Goal: Information Seeking & Learning: Compare options

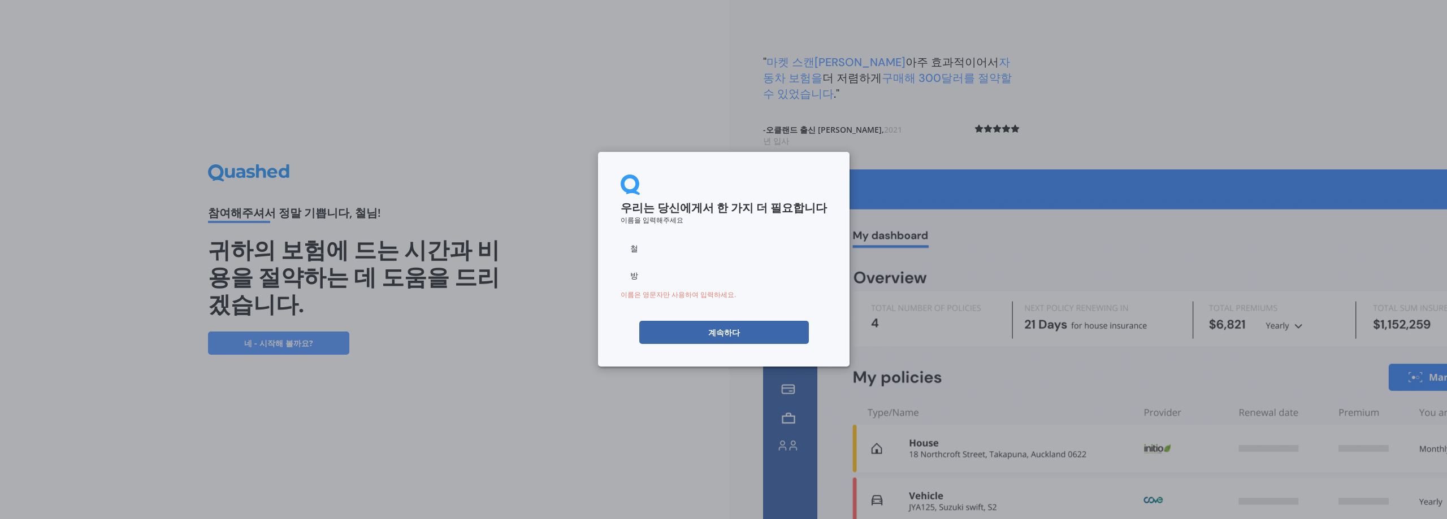
click at [647, 250] on input "철" at bounding box center [724, 248] width 206 height 23
type input "chul"
click at [653, 283] on input "방" at bounding box center [724, 276] width 206 height 23
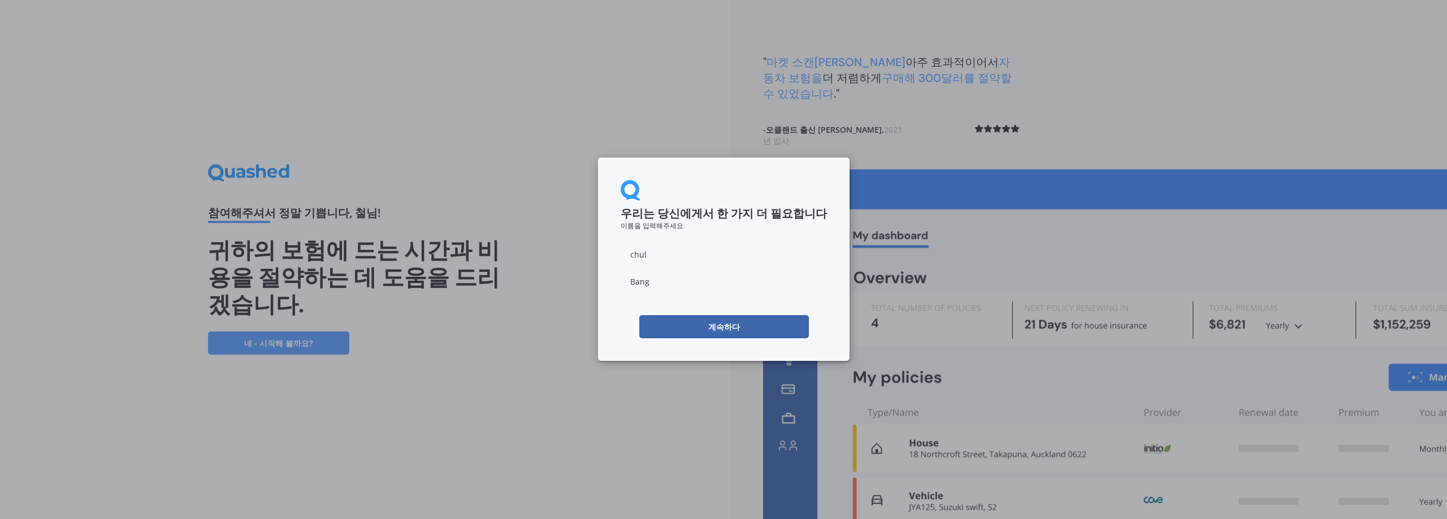
type input "Bang"
click at [786, 248] on input "chul" at bounding box center [724, 254] width 206 height 23
click at [666, 325] on button "계속하다" at bounding box center [724, 326] width 170 height 23
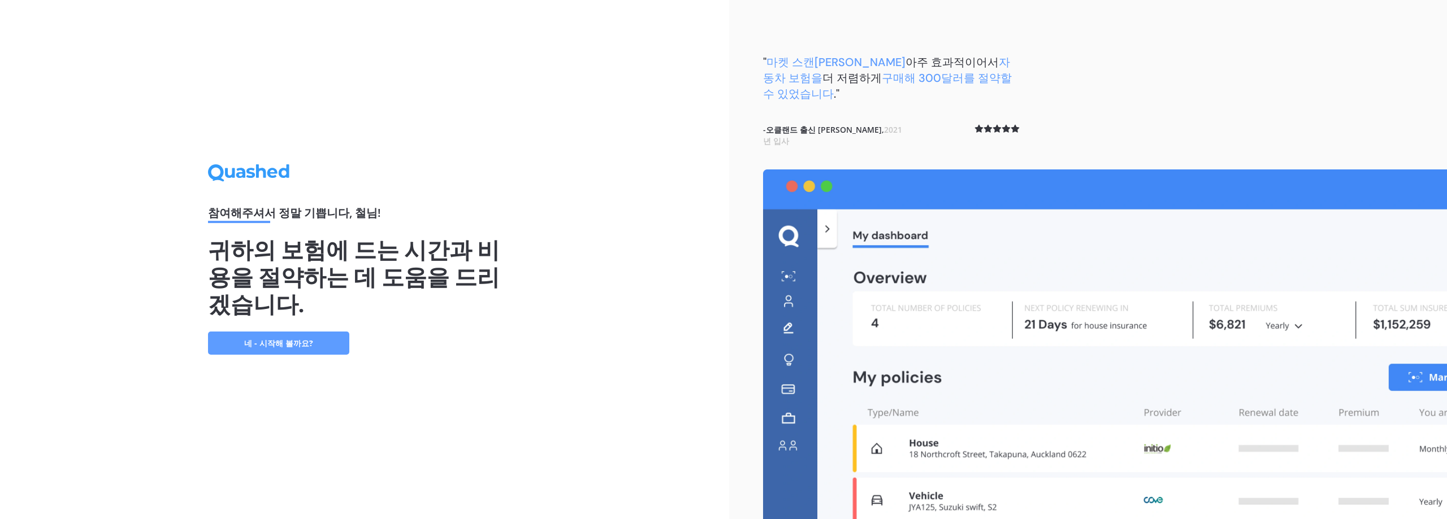
click at [302, 338] on font "네 - 시작해 볼까요?" at bounding box center [278, 343] width 69 height 11
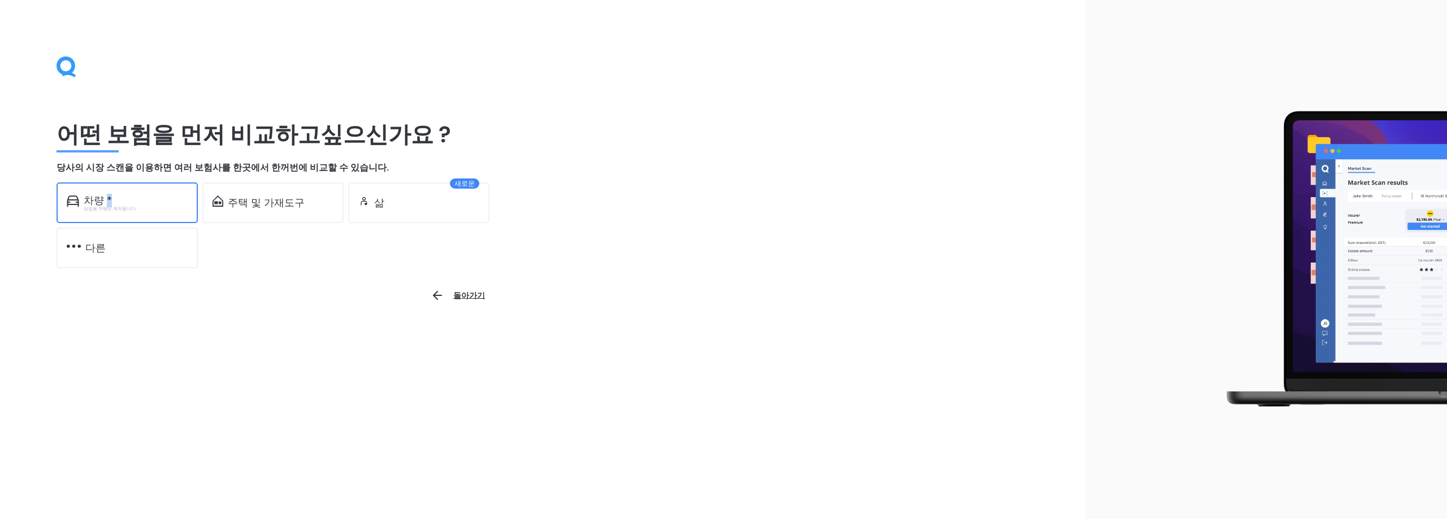
click at [107, 203] on font "차량 *" at bounding box center [98, 201] width 28 height 14
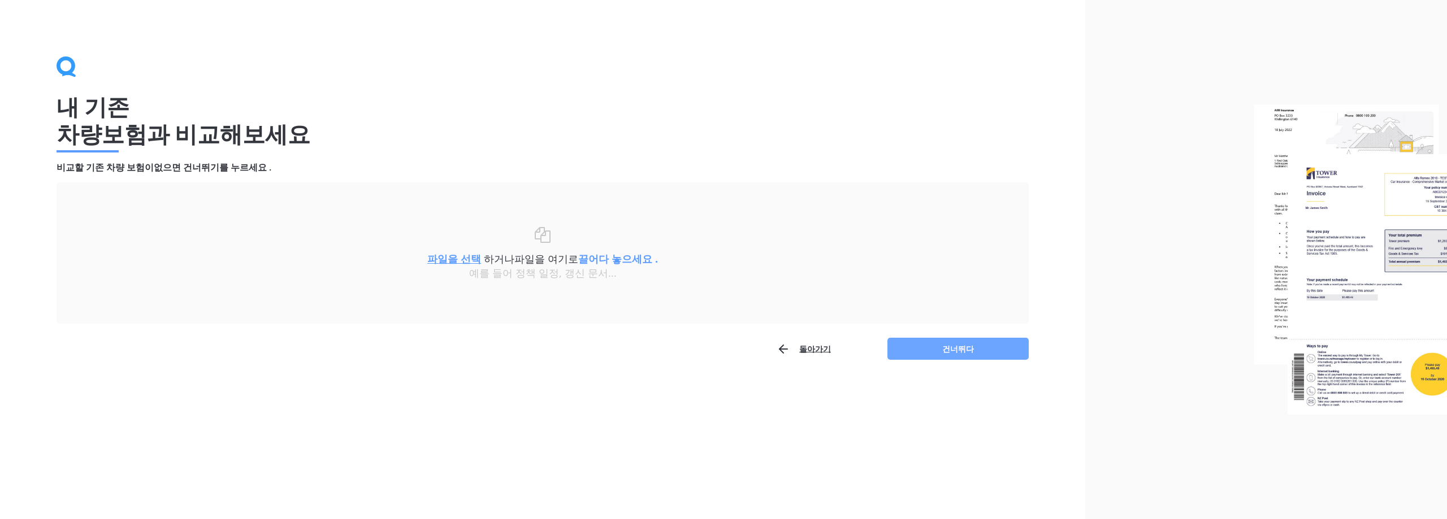
click at [947, 354] on font "건너뛰다" at bounding box center [958, 349] width 32 height 11
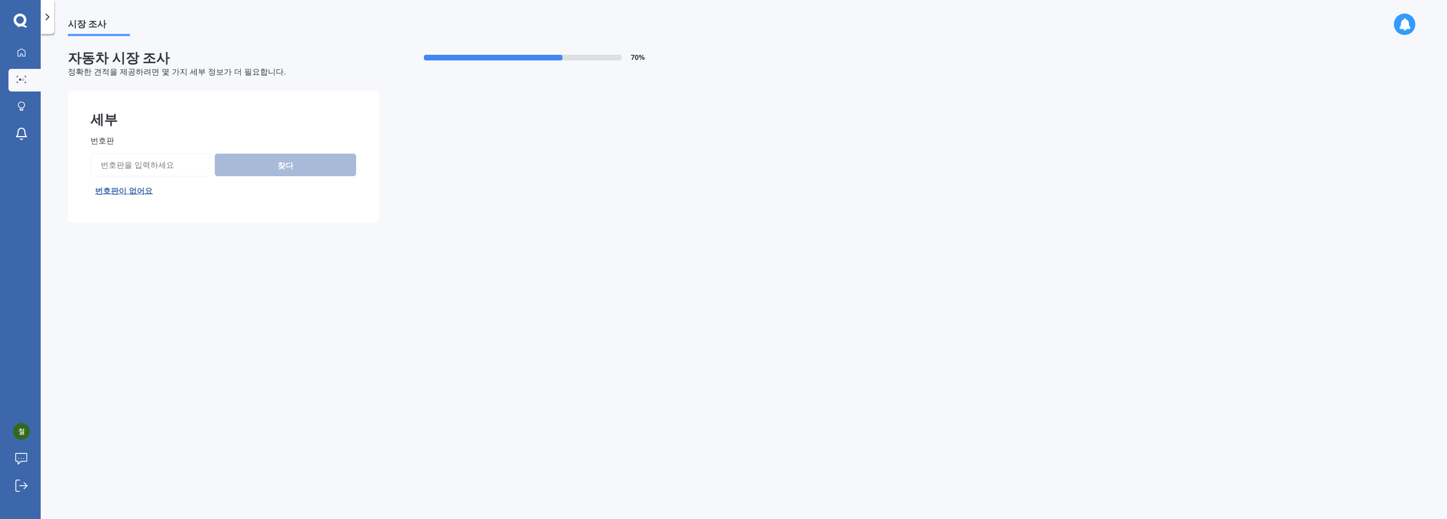
click at [175, 165] on input "번호판" at bounding box center [150, 165] width 120 height 24
type input "NRQ21"
click at [288, 165] on font "찾다" at bounding box center [286, 165] width 16 height 11
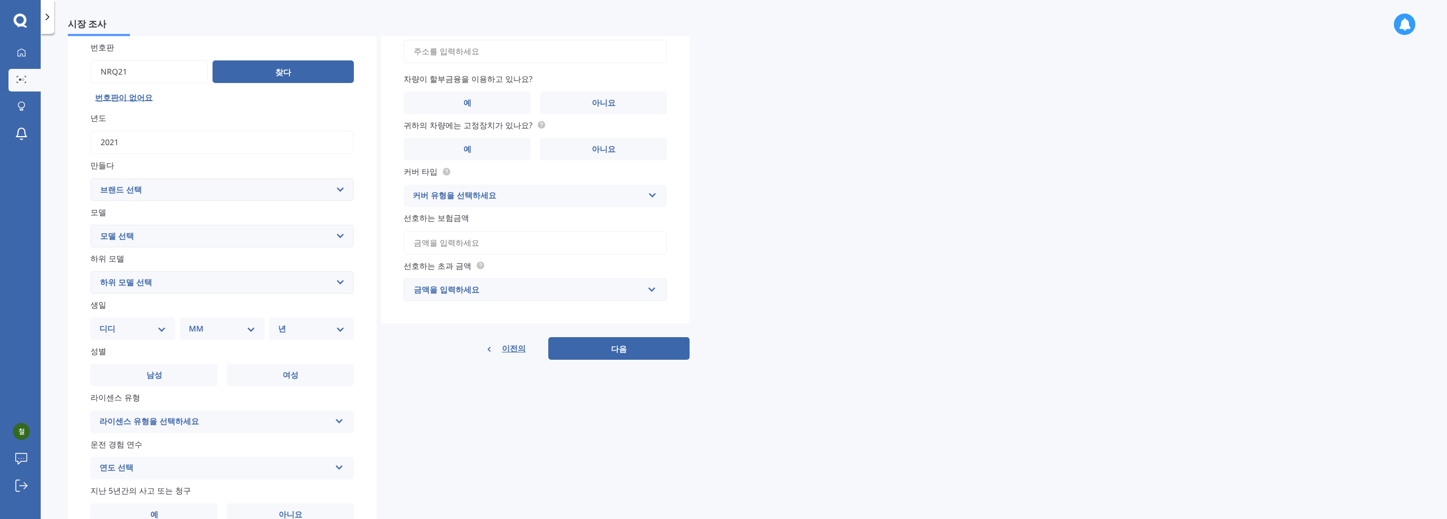
scroll to position [113, 0]
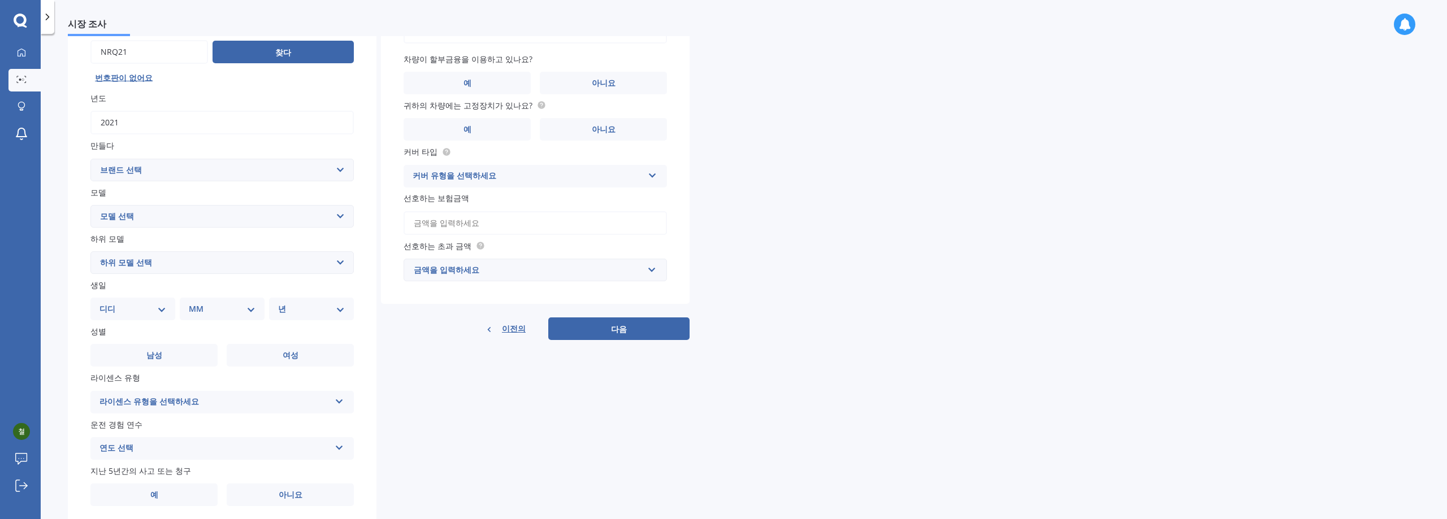
click at [339, 168] on select "브랜드 선택 AC 알파 로메오 애스턴 [PERSON_NAME] 베드퍼드 벤틀리 BMW 세계 캐딜락 체리 쉐보레 크라이슬러 시트로엥 순양함 쿠프…" at bounding box center [221, 170] width 263 height 23
select select "HYUNDAI"
click at [90, 159] on select "브랜드 선택 AC 알파 로메오 애스턴 [PERSON_NAME] 베드퍼드 벤틀리 BMW 세계 캐딜락 체리 쉐보레 크라이슬러 시트로엥 순양함 쿠프…" at bounding box center [221, 170] width 263 height 23
click at [340, 218] on select "모델 선택 Accent Atoz Coupe Elantra Excel FX Coupe Getz Grandeur H1 H100 i20 i30 i4…" at bounding box center [221, 216] width 263 height 23
select select "IONIQ"
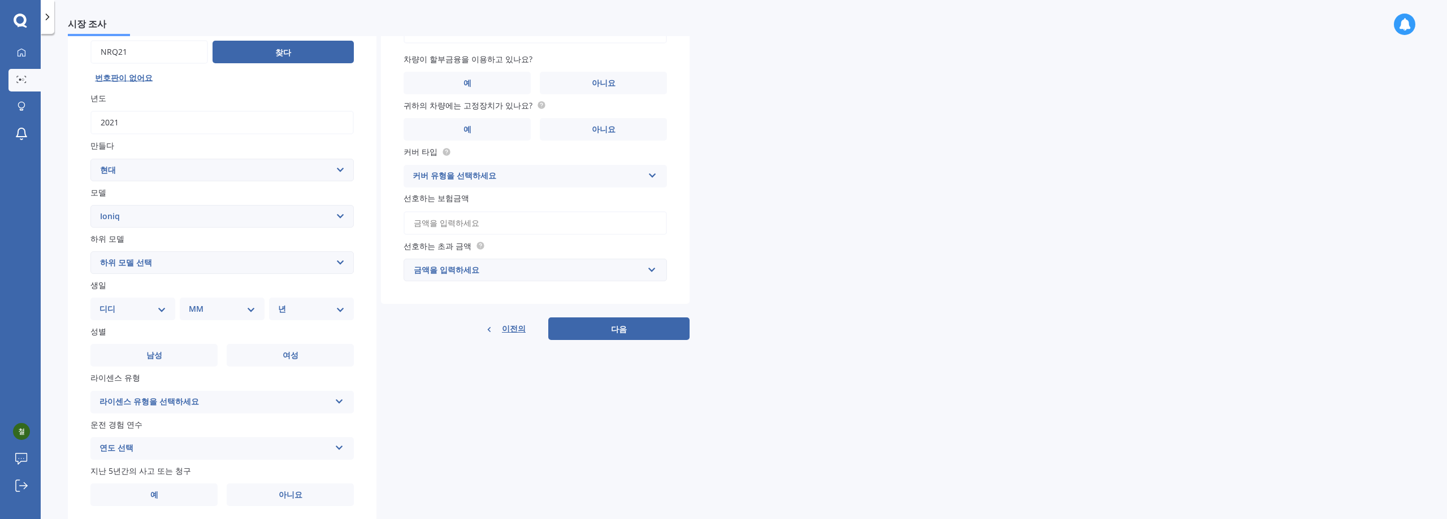
click at [90, 205] on select "모델 선택 Accent Atoz Coupe Elantra Excel FX Coupe Getz Grandeur H1 H100 i20 i30 i4…" at bounding box center [221, 216] width 263 height 23
click at [128, 219] on select "모델 선택 Accent Atoz Coupe Elantra Excel FX Coupe Getz Grandeur H1 H100 i20 i30 i4…" at bounding box center [221, 216] width 263 height 23
click at [124, 218] on select "모델 선택 Accent Atoz Coupe Elantra Excel FX Coupe Getz Grandeur H1 H100 i20 i30 i4…" at bounding box center [221, 216] width 263 height 23
click at [120, 215] on select "모델 선택 Accent Atoz Coupe Elantra Excel FX Coupe Getz Grandeur H1 H100 i20 i30 i4…" at bounding box center [221, 216] width 263 height 23
click at [123, 217] on select "모델 선택 Accent Atoz Coupe Elantra Excel FX Coupe Getz Grandeur H1 H100 i20 i30 i4…" at bounding box center [221, 216] width 263 height 23
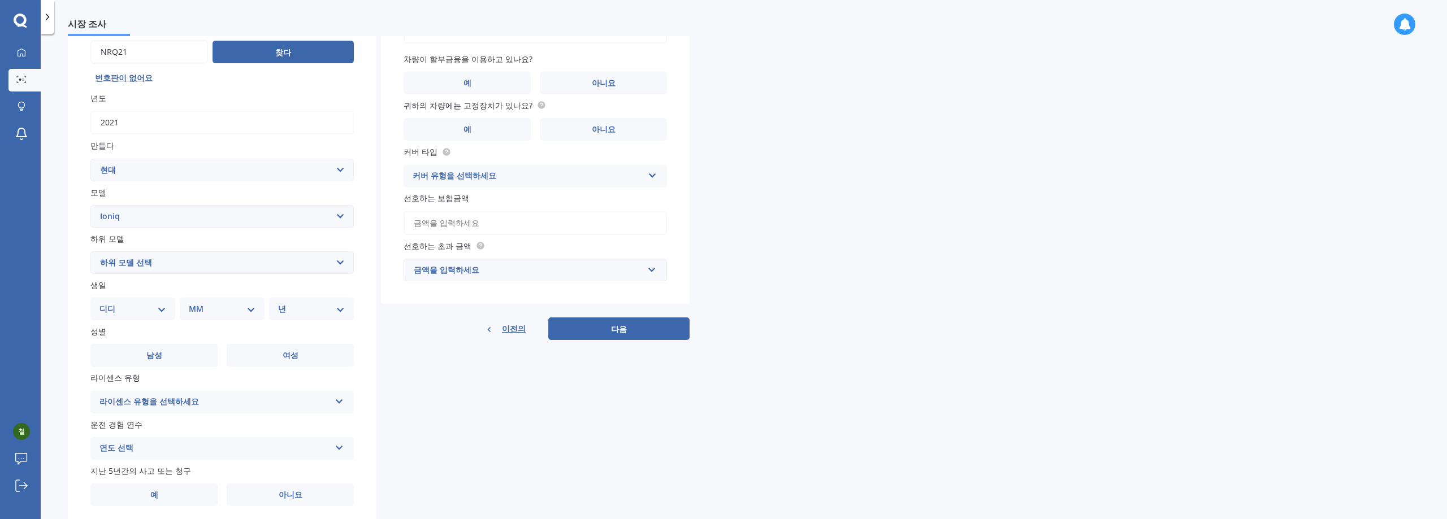
click at [340, 216] on select "모델 선택 Accent Atoz Coupe Elantra Excel FX Coupe Getz Grandeur H1 H100 i20 i30 i4…" at bounding box center [221, 216] width 263 height 23
click at [220, 149] on label "만들다" at bounding box center [219, 145] width 259 height 12
click at [220, 159] on select "브랜드 선택 AC 알파 로메오 애스턴 [PERSON_NAME] 베드퍼드 벤틀리 BMW 세계 캐딜락 체리 쉐보레 크라이슬러 시트로엥 순양함 쿠프…" at bounding box center [221, 170] width 263 height 23
click at [137, 218] on select "모델 선택 Accent Atoz Coupe Elantra Excel FX Coupe Getz Grandeur H1 H100 i20 i30 i4…" at bounding box center [221, 216] width 263 height 23
click at [127, 217] on select "모델 선택 Accent Atoz Coupe Elantra Excel FX Coupe Getz Grandeur H1 H100 i20 i30 i4…" at bounding box center [221, 216] width 263 height 23
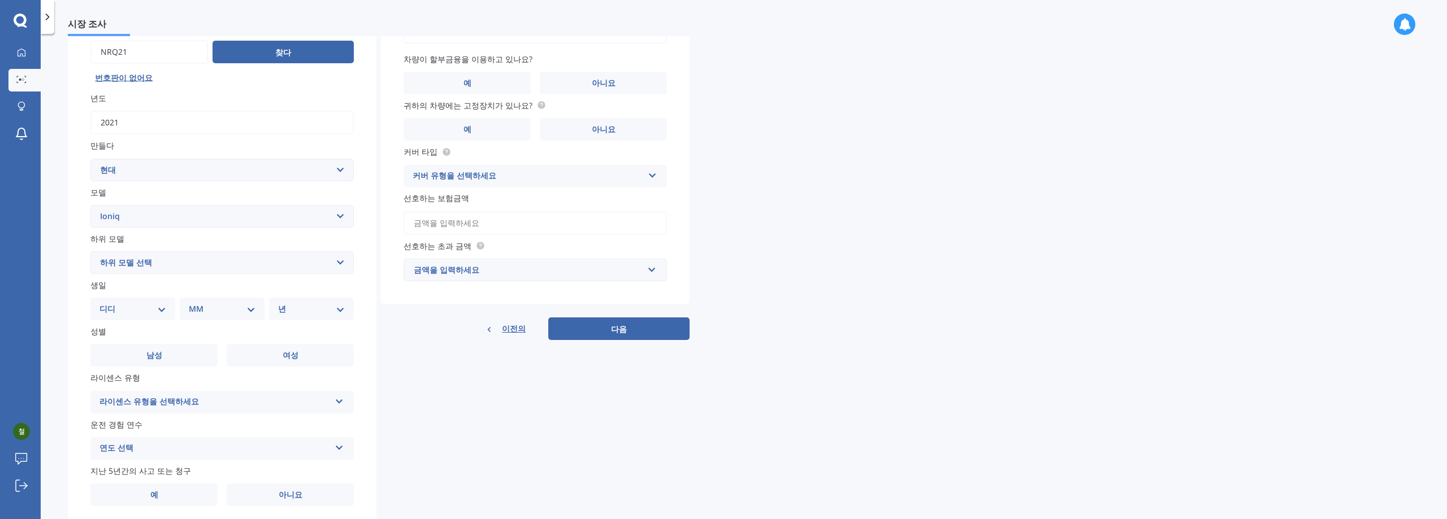
drag, startPoint x: 125, startPoint y: 217, endPoint x: 100, endPoint y: 213, distance: 25.2
click at [100, 213] on select "모델 선택 Accent Atoz Coupe Elantra Excel FX Coupe Getz Grandeur H1 H100 i20 i30 i4…" at bounding box center [221, 216] width 263 height 23
click at [115, 215] on select "모델 선택 Accent Atoz Coupe Elantra Excel FX Coupe Getz Grandeur H1 H100 i20 i30 i4…" at bounding box center [221, 216] width 263 height 23
click at [90, 205] on select "모델 선택 Accent Atoz Coupe Elantra Excel FX Coupe Getz Grandeur H1 H100 i20 i30 i4…" at bounding box center [221, 216] width 263 height 23
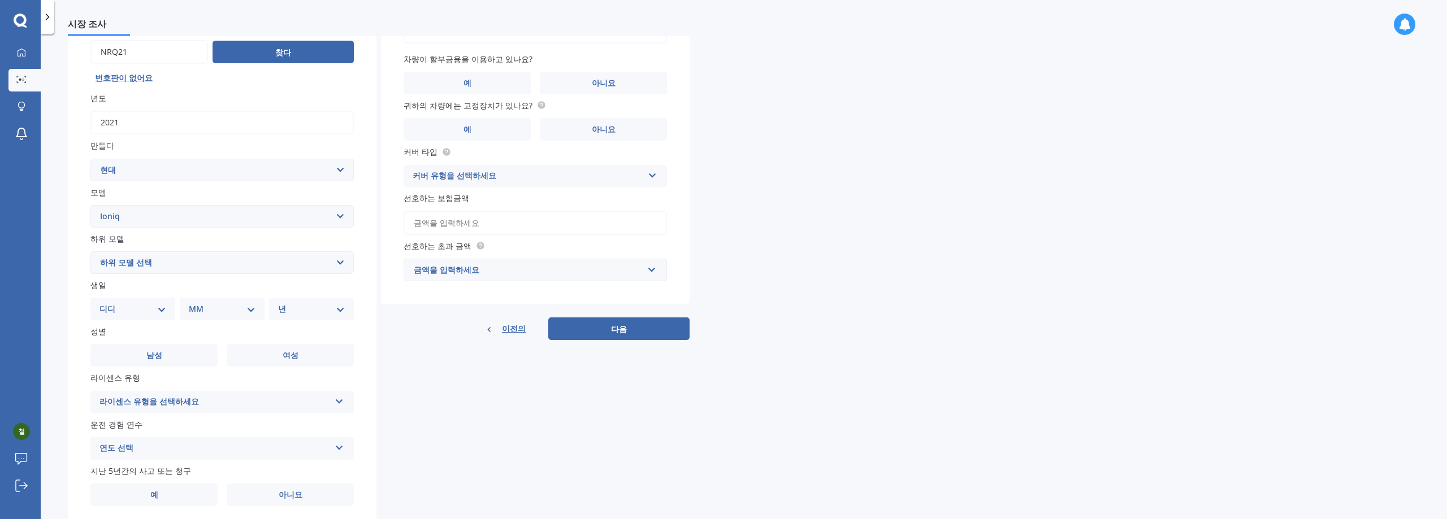
click at [339, 262] on select "하위 모델 선택 1.6 Hybrid 1.6 Hybrid Elite Electric" at bounding box center [221, 263] width 263 height 23
select select "ELECTRIC"
click at [90, 252] on select "하위 모델 선택 1.6 Hybrid 1.6 Hybrid Elite Electric" at bounding box center [221, 263] width 263 height 23
click at [161, 311] on select "디디 01 02 03 04 05 06 07 08 09 10 11 12 13 14 15 16 17 18 19 20 21 22 23 24 25 2…" at bounding box center [132, 309] width 67 height 12
click at [369, 343] on div "번호판 찾다 번호판이 없어요 년도 2021 만들다 브랜드 선택 AC 알파 로메오 애스턴 마틴 아우디 오스틴 베드퍼드 벤틀리 BMW 세계 캐딜락…" at bounding box center [222, 263] width 309 height 531
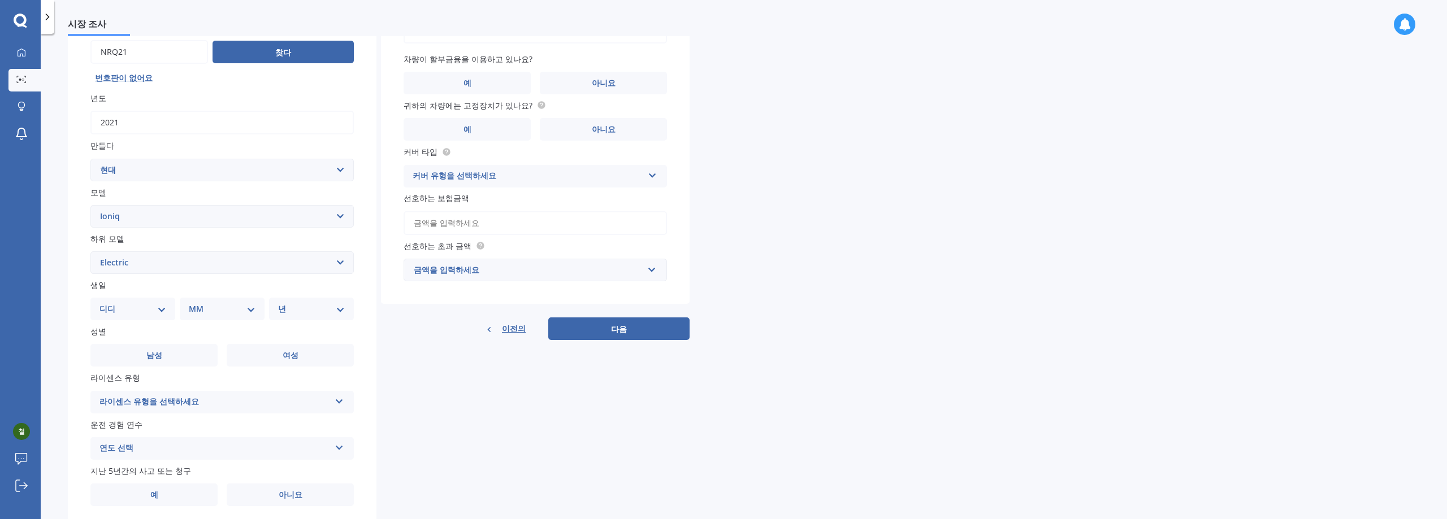
click at [161, 306] on select "디디 01 02 03 04 05 06 07 08 09 10 11 12 13 14 15 16 17 18 19 20 21 22 23 24 25 2…" at bounding box center [132, 309] width 67 height 12
select select "21"
click at [109, 303] on select "디디 01 02 03 04 05 06 07 08 09 10 11 12 13 14 15 16 17 18 19 20 21 22 23 24 25 2…" at bounding box center [132, 309] width 67 height 12
click at [254, 310] on select "MM 01 02 03 04 05 06 07 08 09 10 11 12" at bounding box center [224, 309] width 62 height 12
select select "01"
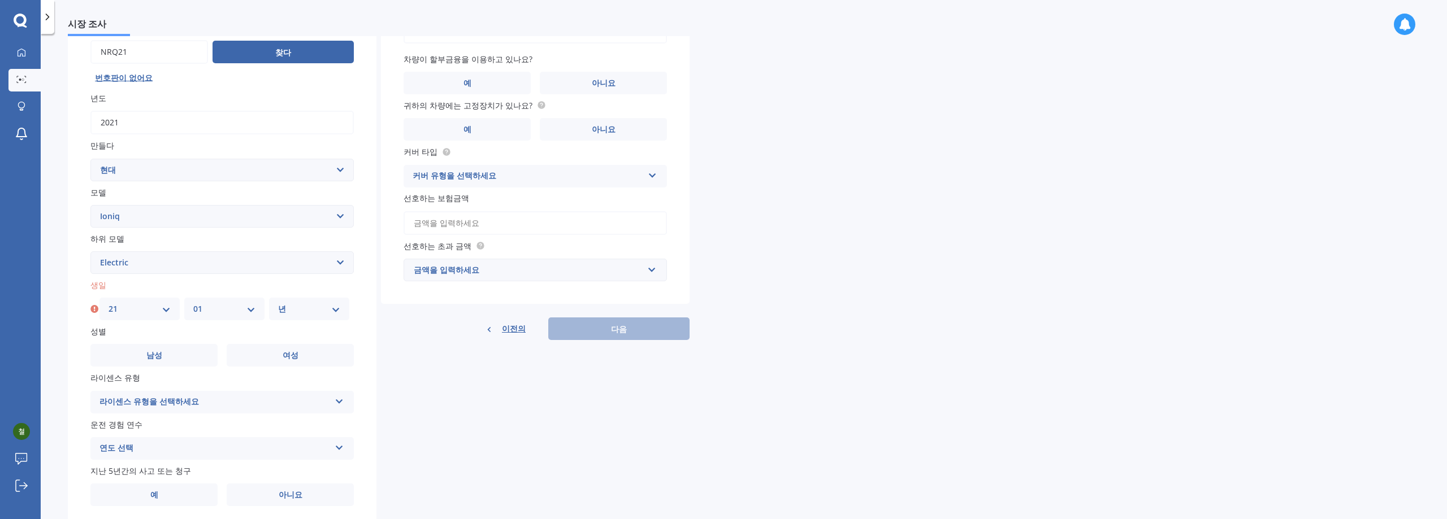
click at [193, 303] on select "MM 01 02 03 04 05 06 07 08 09 10 11 12" at bounding box center [224, 309] width 62 height 12
click at [318, 310] on select "년 2025 2024 2023 2022 2021 2020 2019 2018 2017 2016 2015 2014 2013 2012 2011 20…" at bounding box center [309, 309] width 62 height 12
select select "1959"
click at [278, 303] on select "년 2025 2024 2023 2022 2021 2020 2019 2018 2017 2016 2015 2014 2013 2012 2011 20…" at bounding box center [309, 309] width 62 height 12
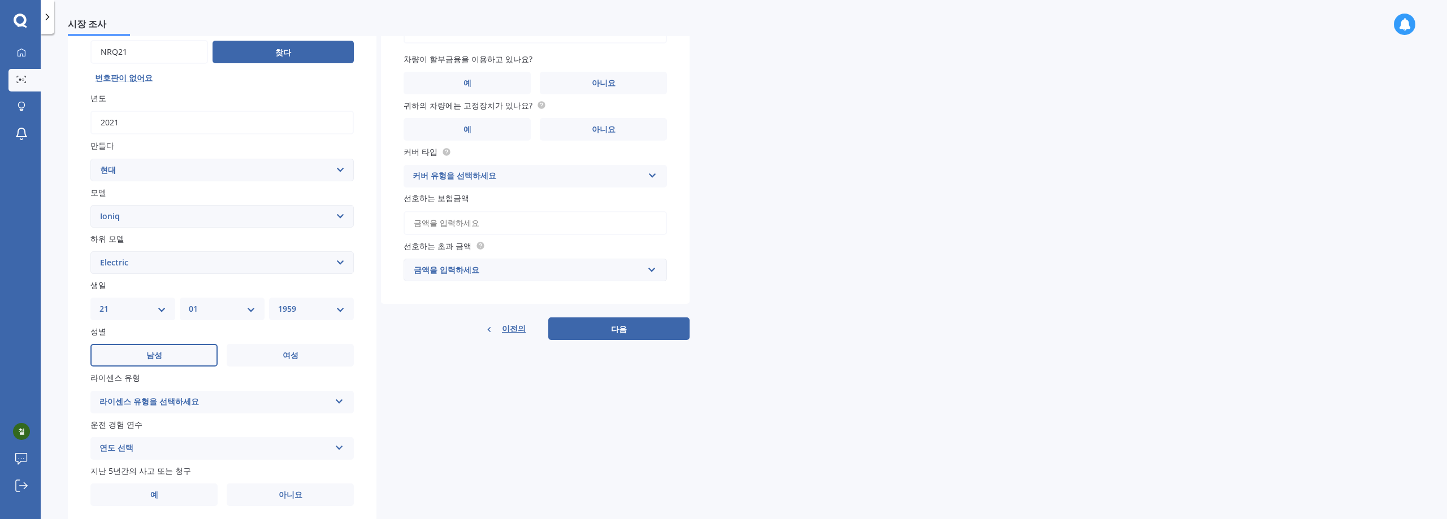
click at [155, 356] on font "남성" at bounding box center [154, 355] width 16 height 11
click at [0, 0] on input "남성" at bounding box center [0, 0] width 0 height 0
click at [339, 402] on icon at bounding box center [340, 400] width 10 height 8
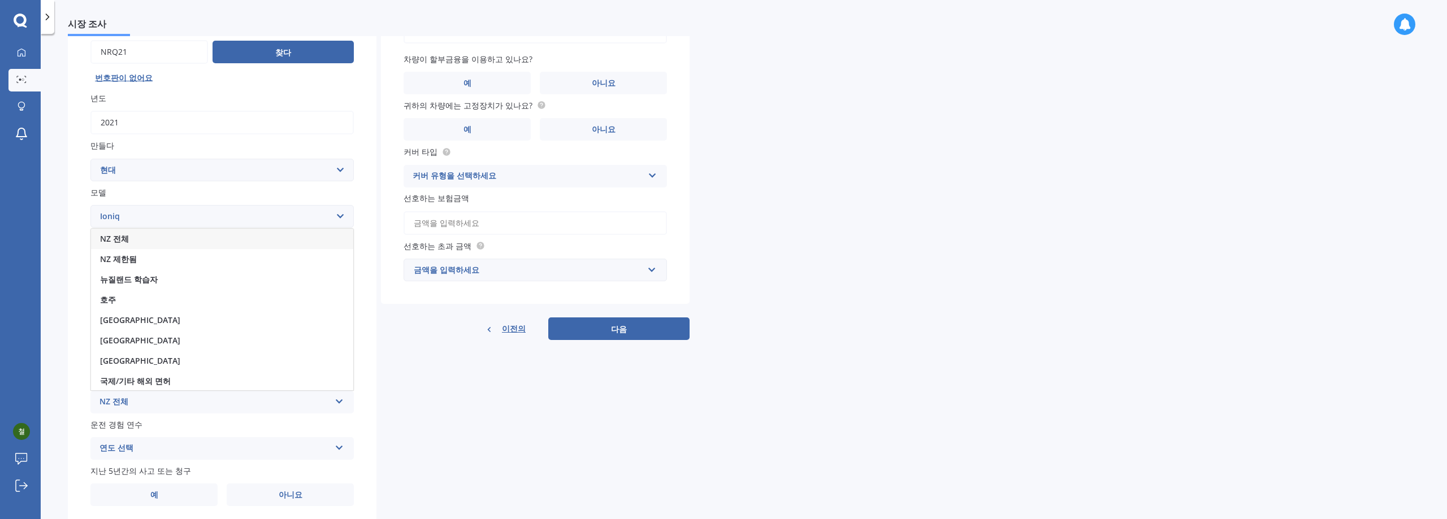
click at [112, 238] on font "NZ 전체" at bounding box center [114, 238] width 29 height 11
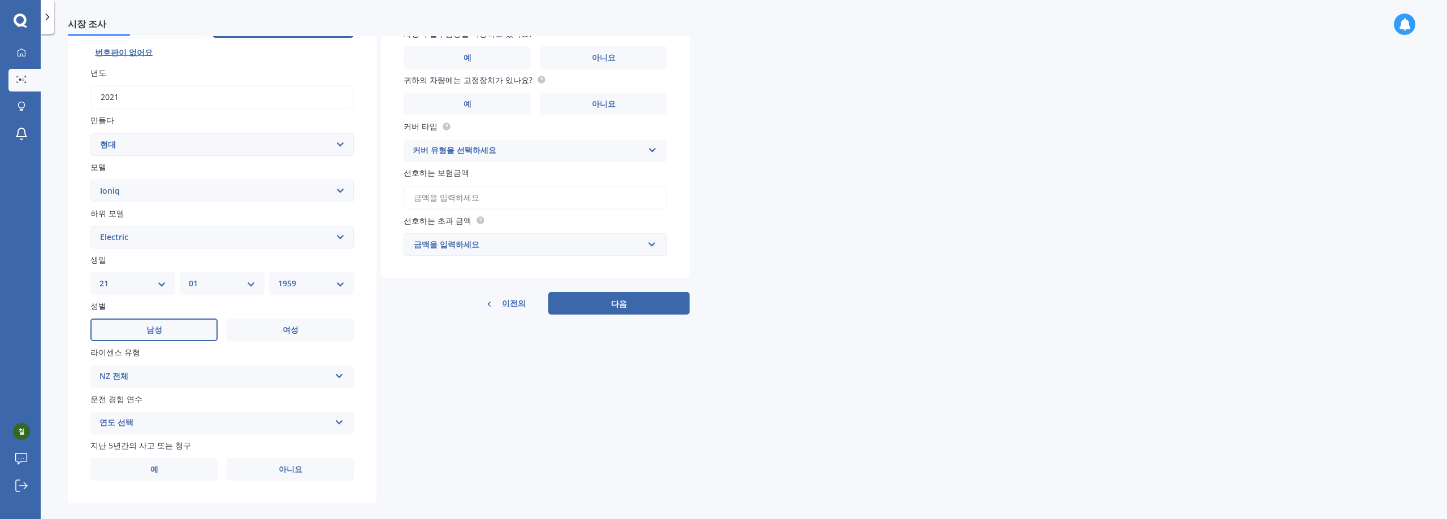
scroll to position [152, 0]
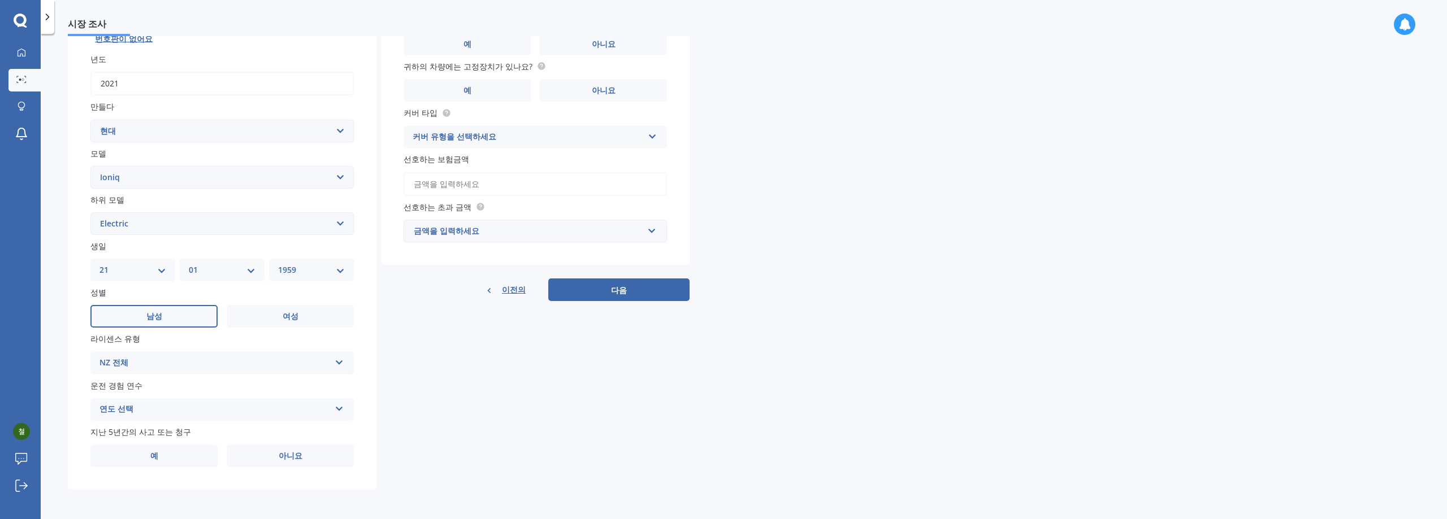
click at [340, 409] on icon at bounding box center [340, 407] width 10 height 8
click at [115, 302] on font "5년 이상" at bounding box center [115, 306] width 31 height 11
click at [154, 455] on font "예" at bounding box center [154, 456] width 8 height 11
click at [0, 0] on input "예" at bounding box center [0, 0] width 0 height 0
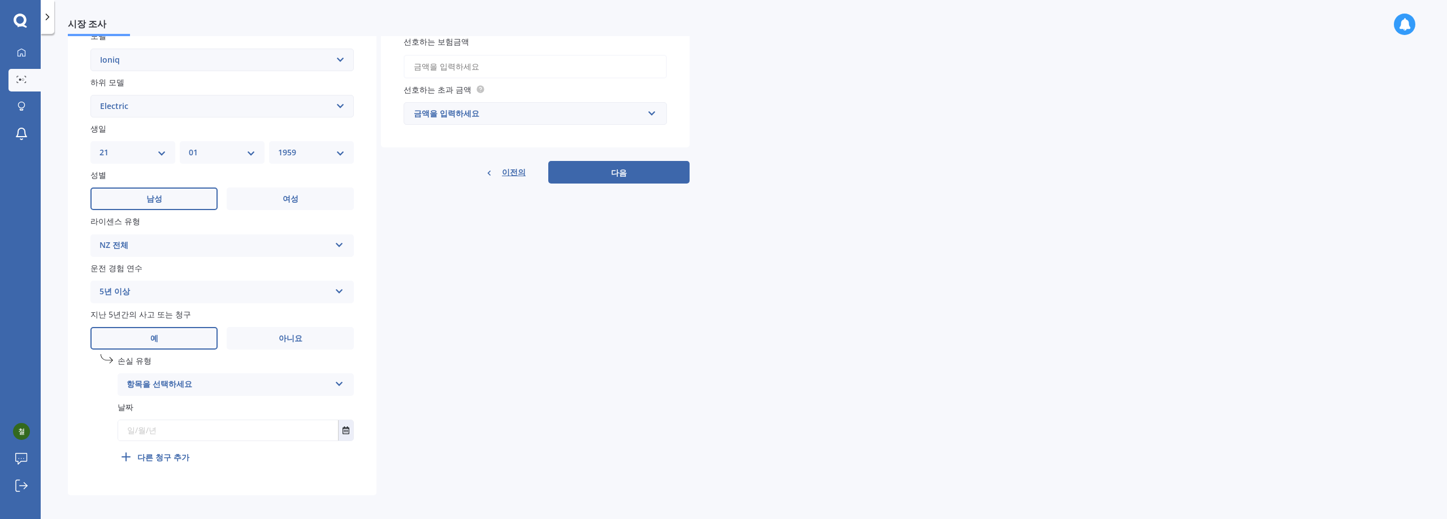
scroll to position [275, 0]
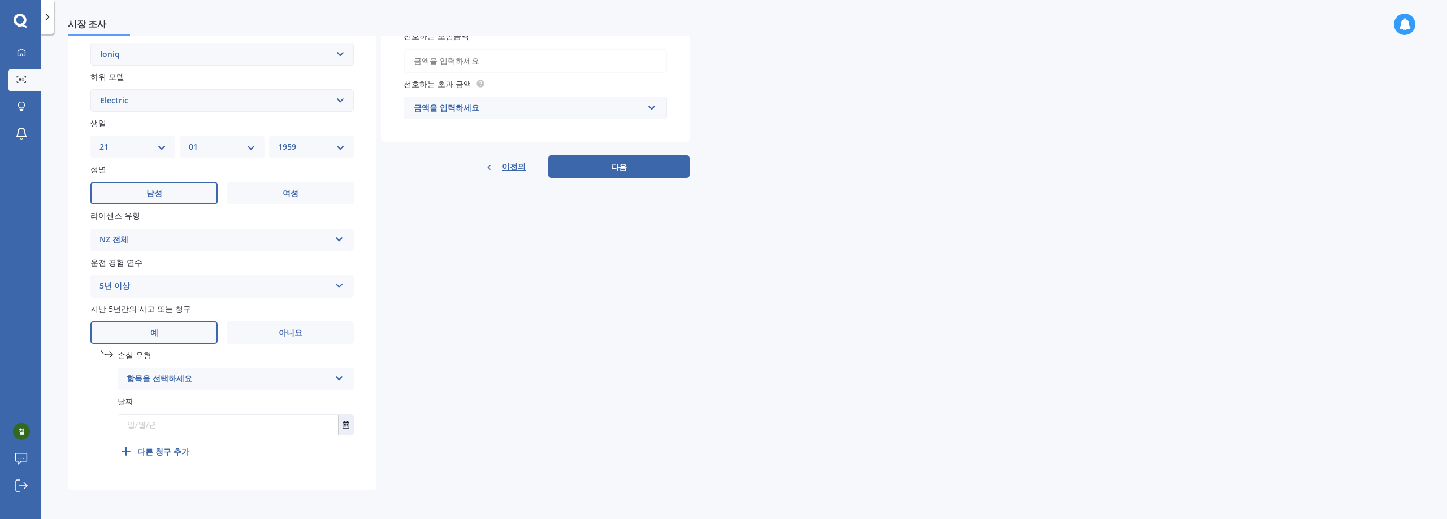
click at [341, 379] on icon at bounding box center [340, 377] width 10 height 8
click at [145, 399] on font "과실사고" at bounding box center [143, 401] width 32 height 11
click at [167, 425] on input "text" at bounding box center [228, 425] width 220 height 20
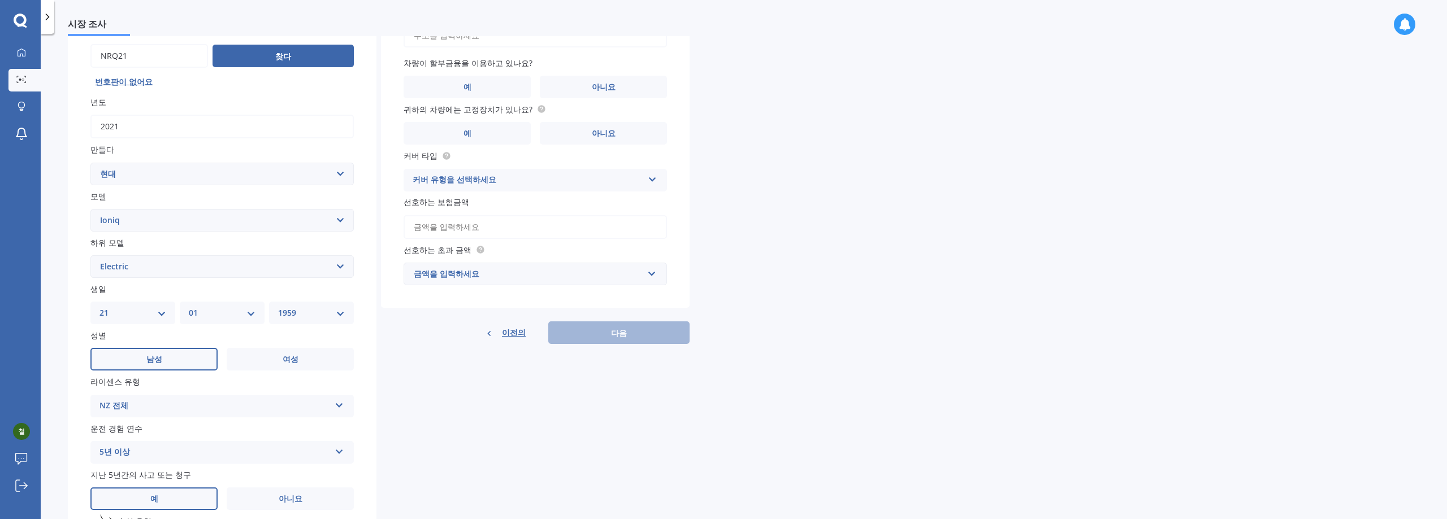
scroll to position [49, 0]
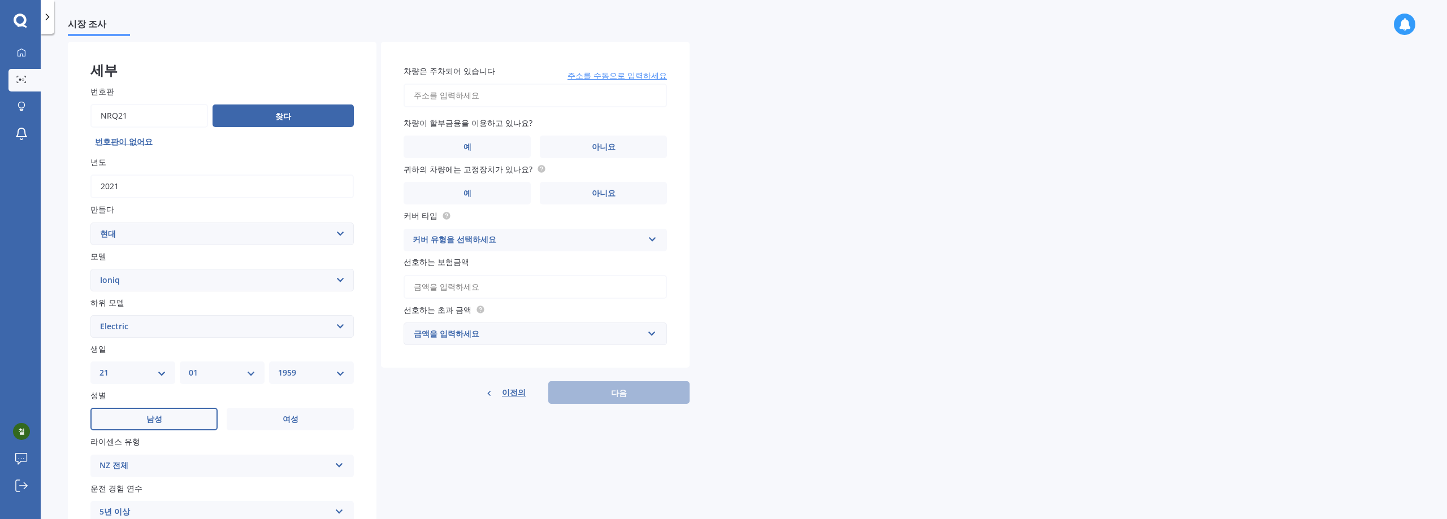
click at [484, 99] on input "차량은 주차되어 있습니다" at bounding box center [535, 96] width 263 height 24
type input "[STREET_ADDRESS] 0627"
click at [469, 148] on font "예" at bounding box center [468, 146] width 8 height 11
click at [0, 0] on input "예" at bounding box center [0, 0] width 0 height 0
click at [597, 192] on font "아니요" at bounding box center [604, 193] width 24 height 11
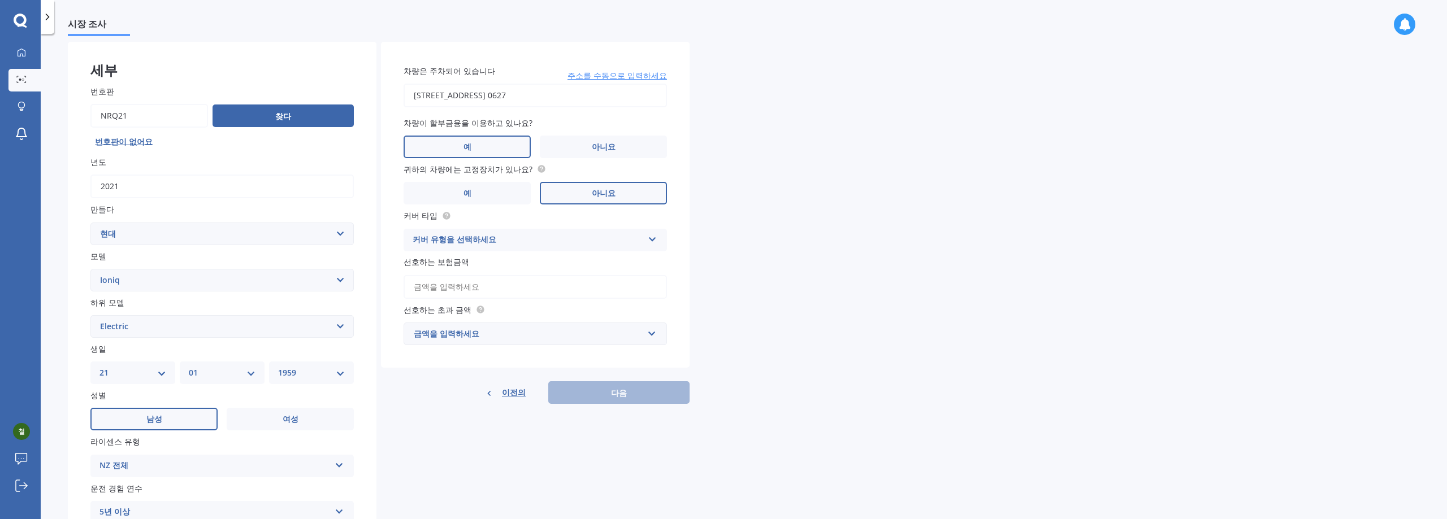
click at [0, 0] on input "아니요" at bounding box center [0, 0] width 0 height 0
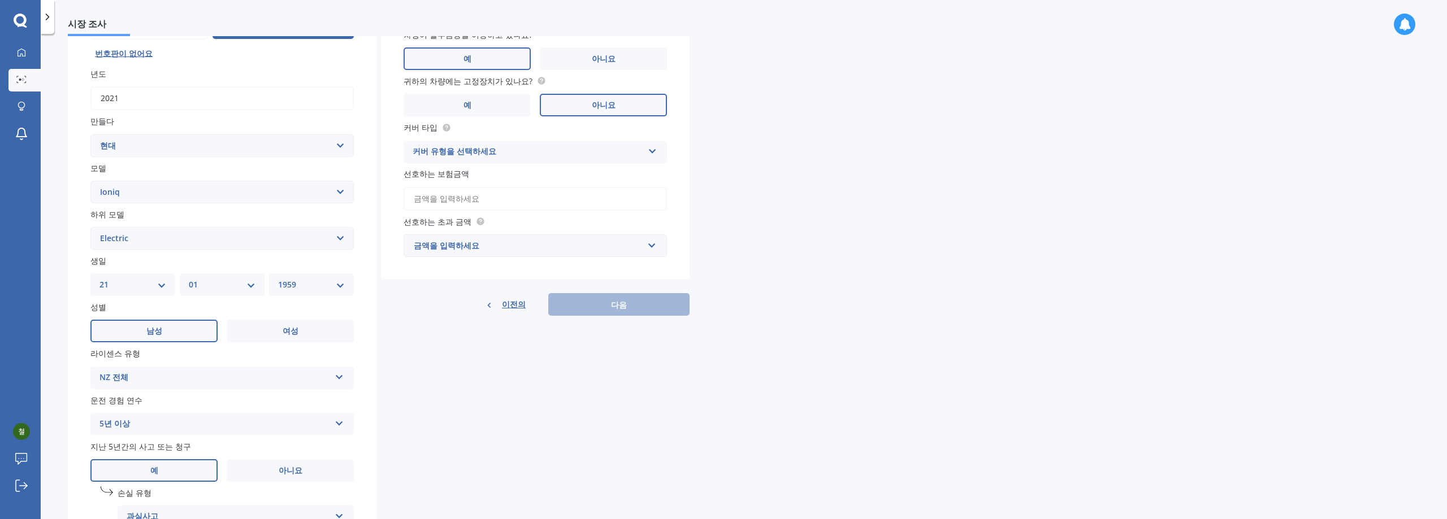
scroll to position [162, 0]
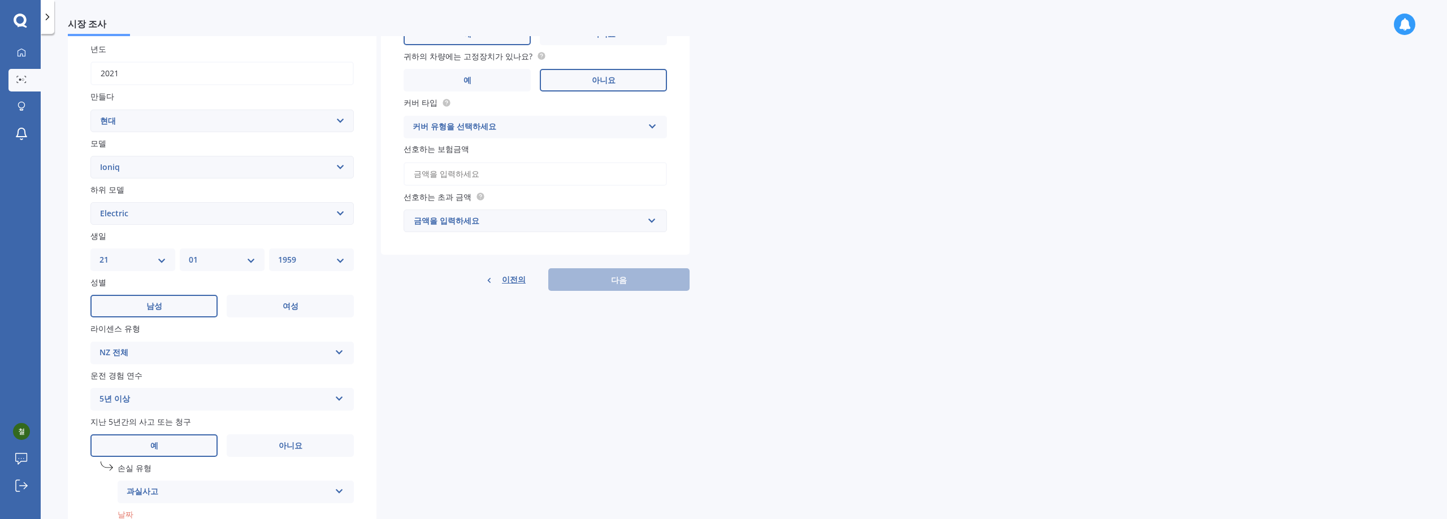
click at [651, 127] on icon at bounding box center [653, 124] width 10 height 8
click at [456, 169] on font "제3자, 화재 및 도난" at bounding box center [447, 169] width 69 height 11
click at [646, 125] on div "포괄적인 포괄적인 제3자, 화재 및 도난 제3자" at bounding box center [535, 127] width 263 height 23
click at [433, 144] on font "포괄적인" at bounding box center [429, 149] width 32 height 11
click at [480, 222] on div "금액을 입력하세요" at bounding box center [529, 221] width 230 height 12
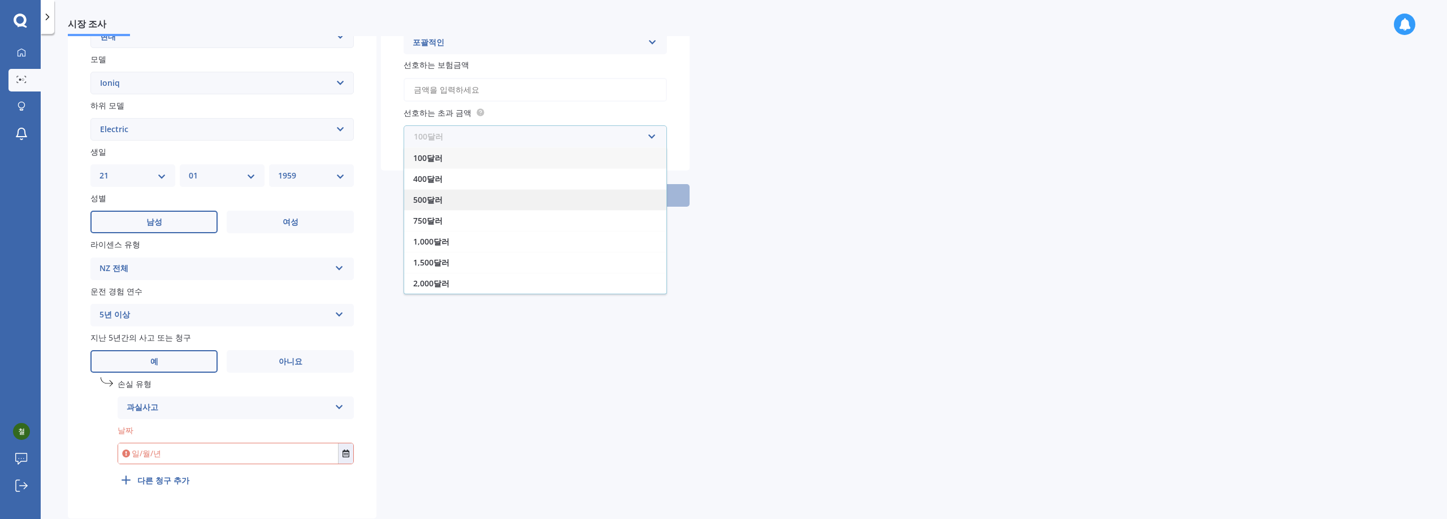
scroll to position [275, 0]
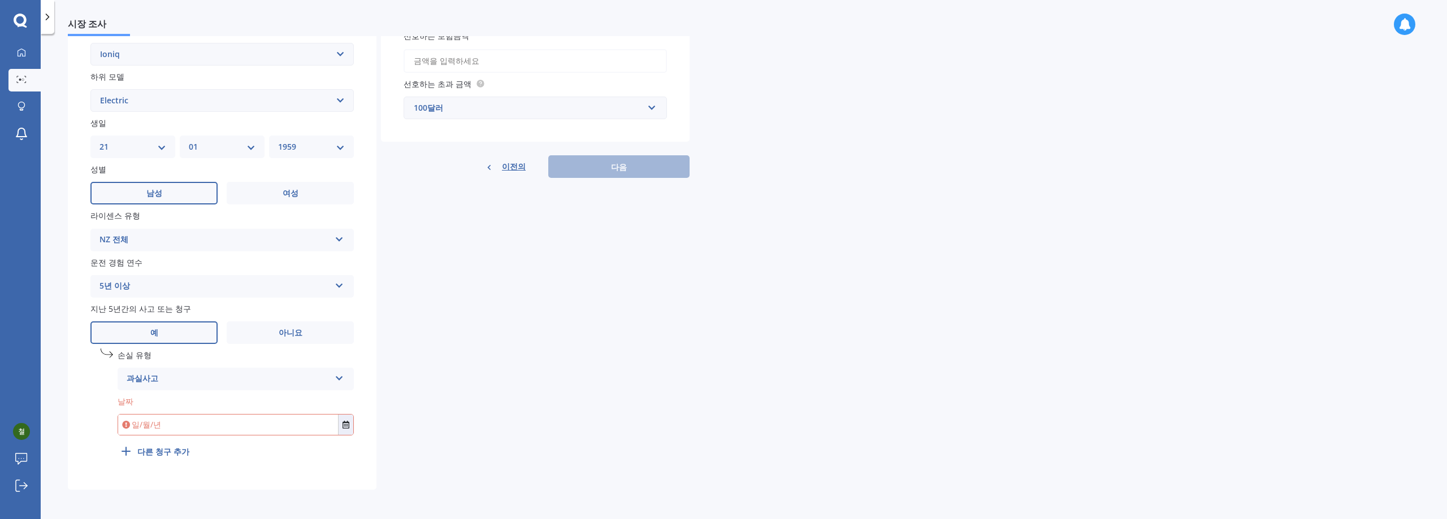
click at [702, 224] on div "시장 조사 자동차 시장 조사 70 % 정확한 견적을 제공하려면 몇 가지 세부 정보가 더 필요합니다. 세부 번호판 찾다 번호판이 없어요 년도 2…" at bounding box center [744, 279] width 1406 height 486
